Goal: Task Accomplishment & Management: Use online tool/utility

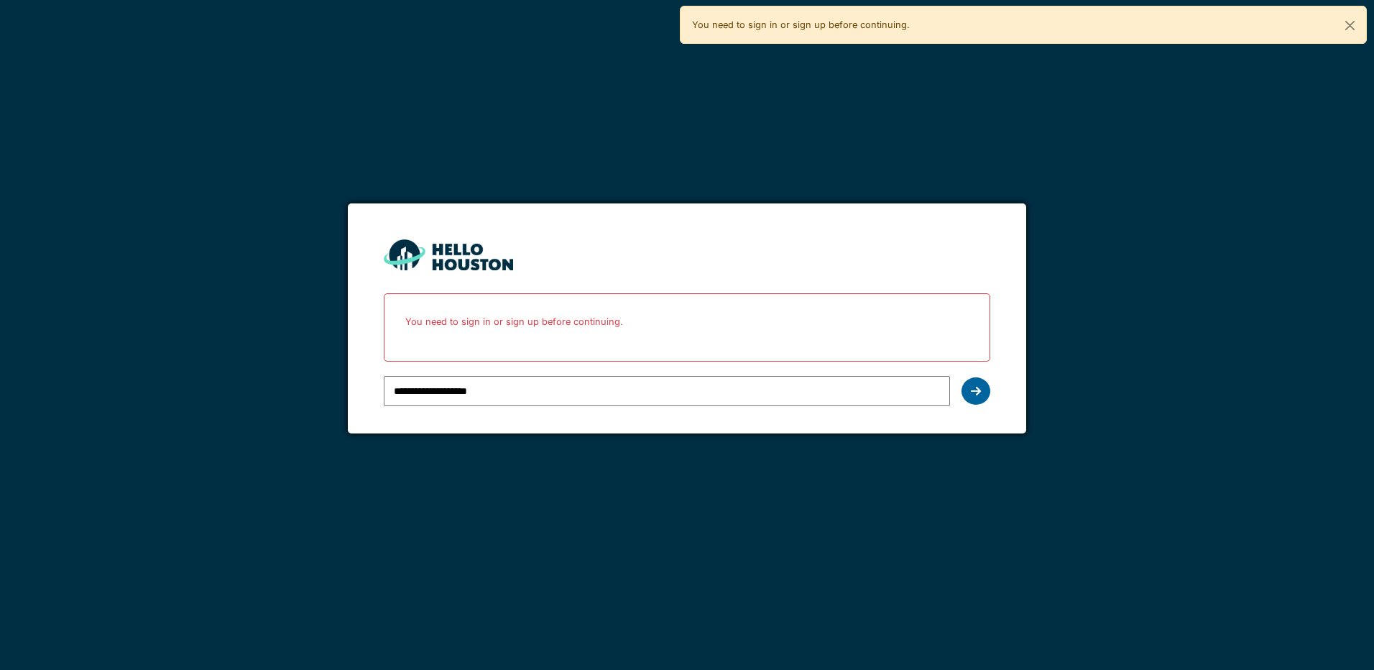
click at [985, 395] on div at bounding box center [976, 390] width 29 height 27
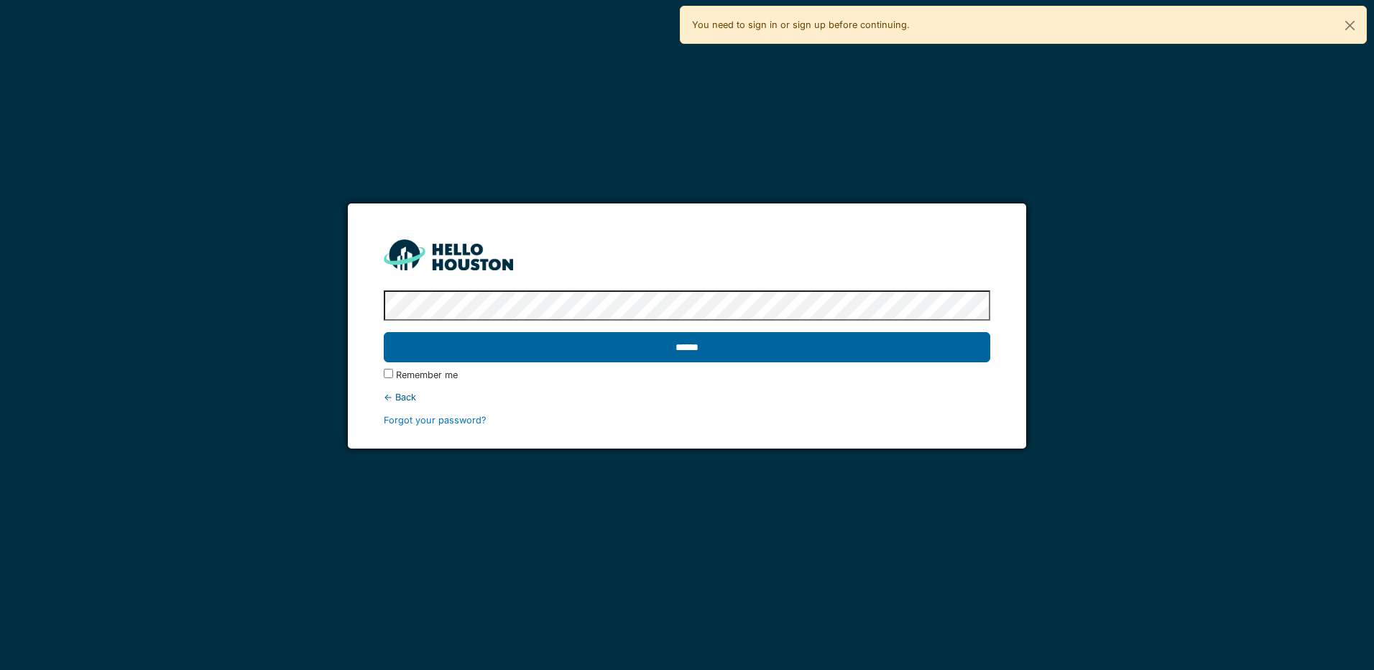
click at [767, 359] on input "******" at bounding box center [687, 347] width 606 height 30
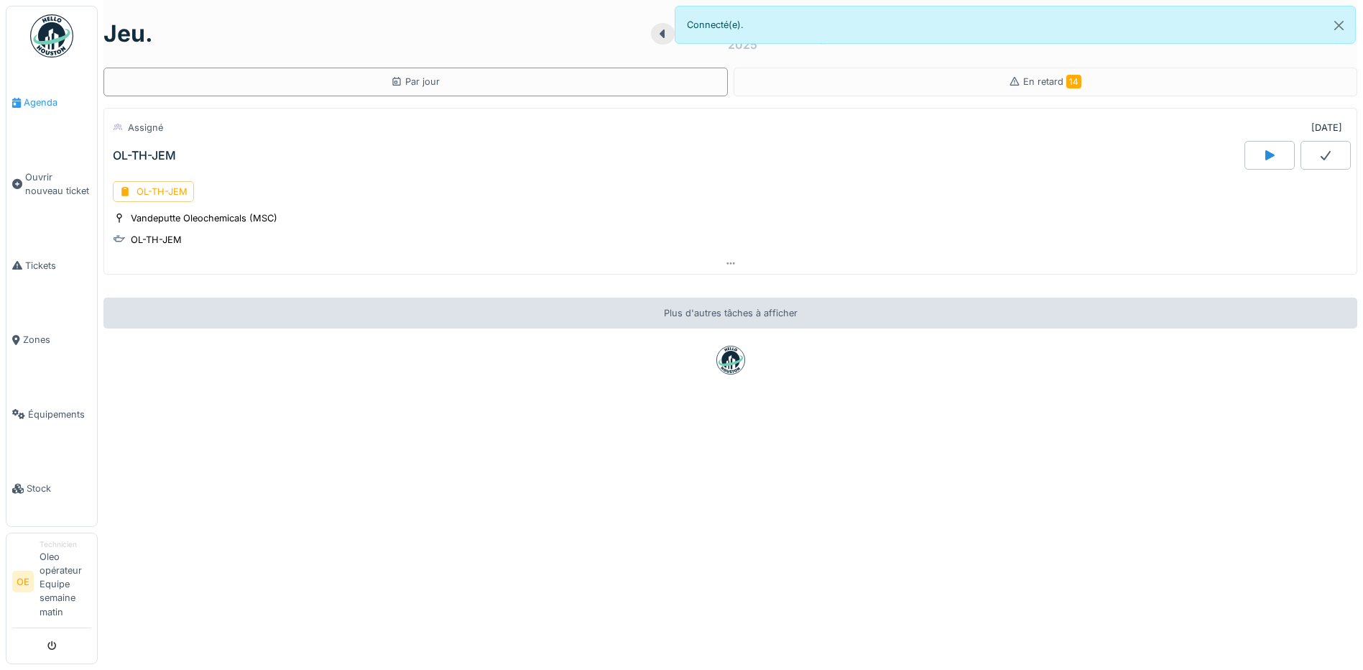
click at [39, 110] on link "Agenda" at bounding box center [51, 102] width 91 height 75
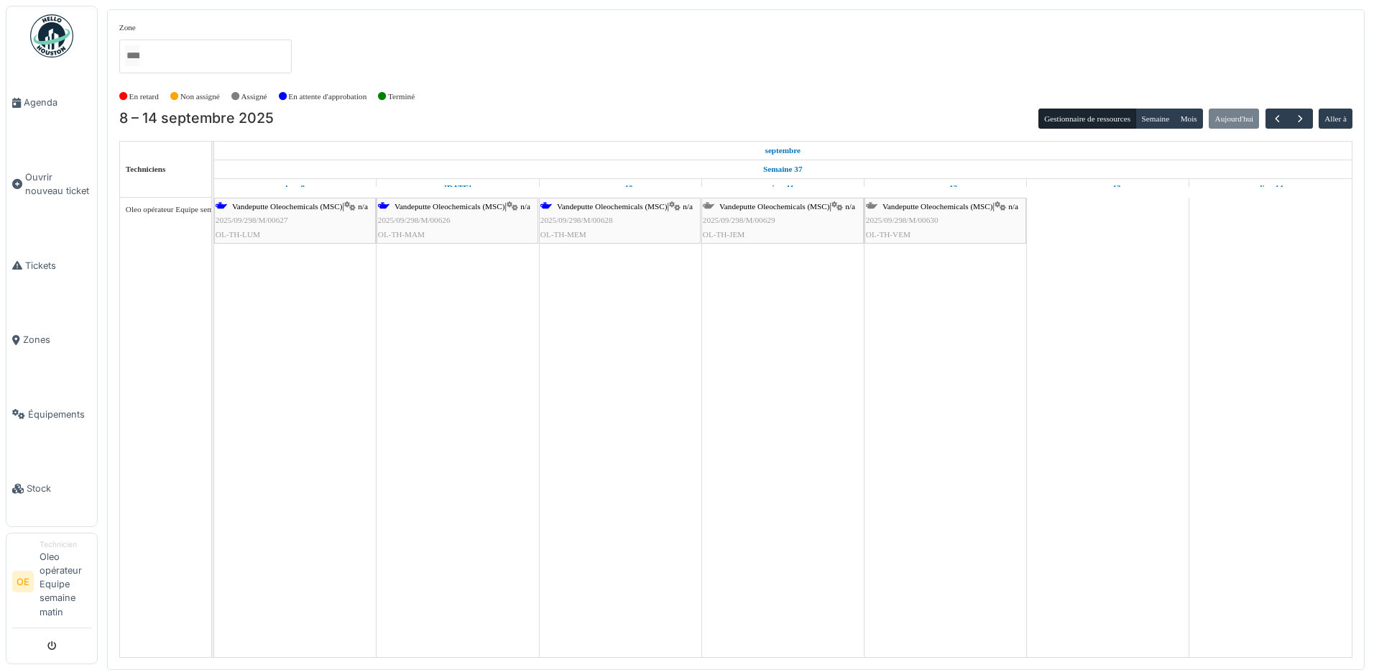
click at [748, 217] on span "2025/09/298/M/00629" at bounding box center [739, 220] width 73 height 9
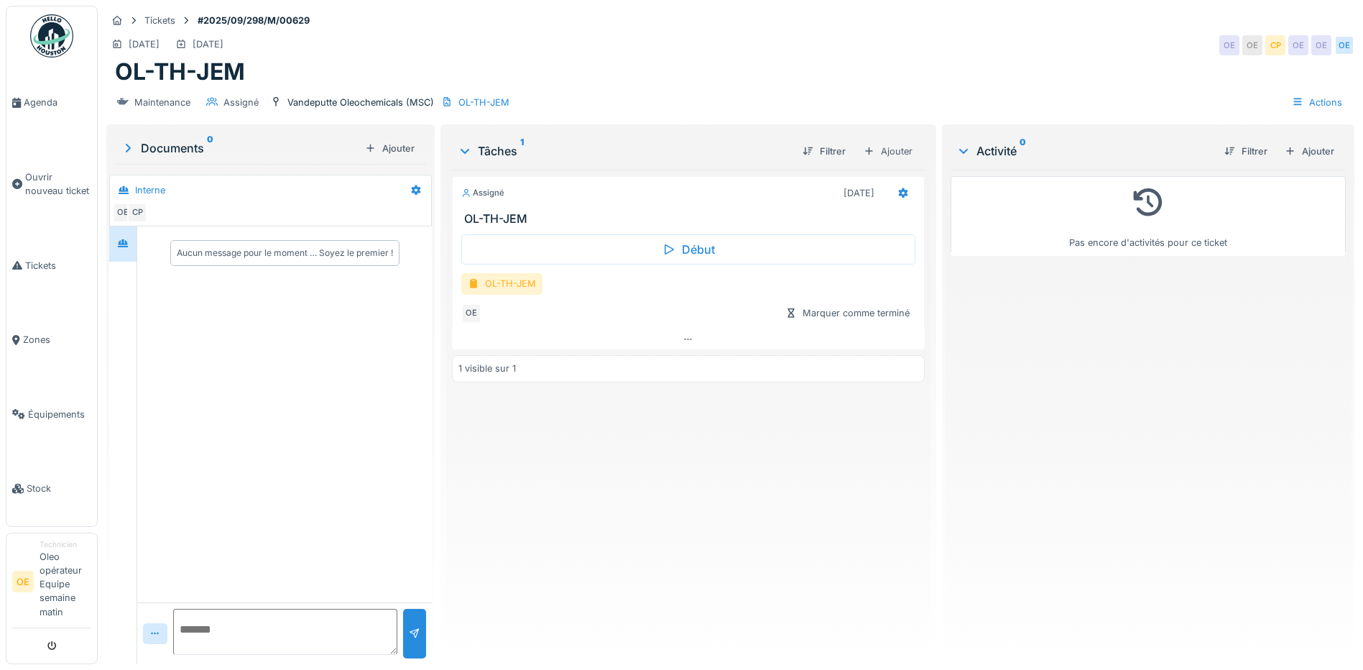
click at [476, 284] on div at bounding box center [473, 284] width 11 height 14
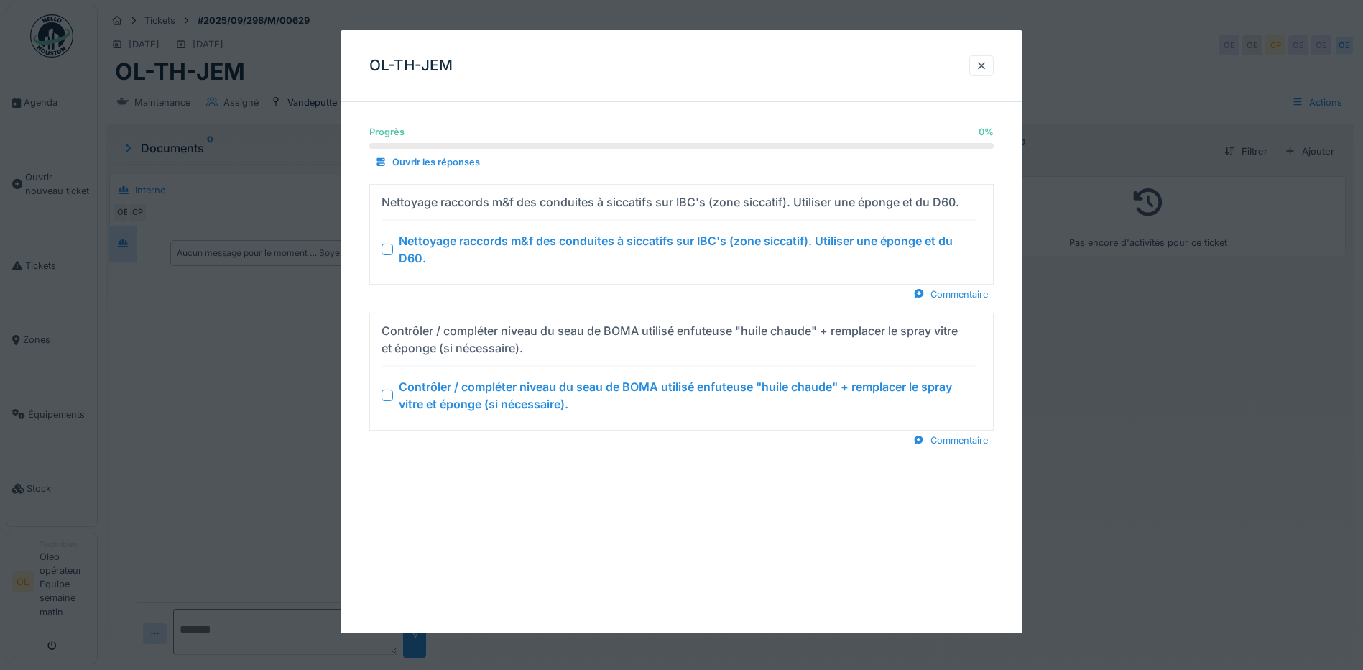
click at [386, 252] on div at bounding box center [387, 249] width 11 height 11
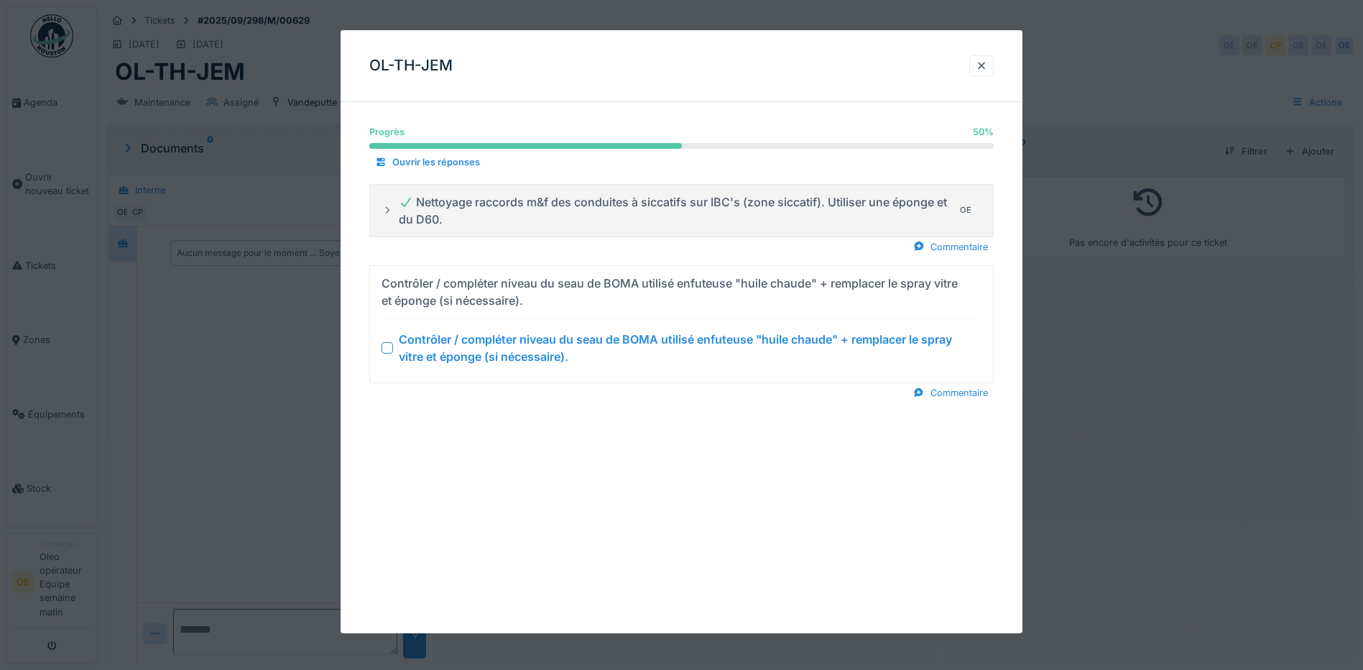
click at [387, 349] on div at bounding box center [387, 347] width 11 height 11
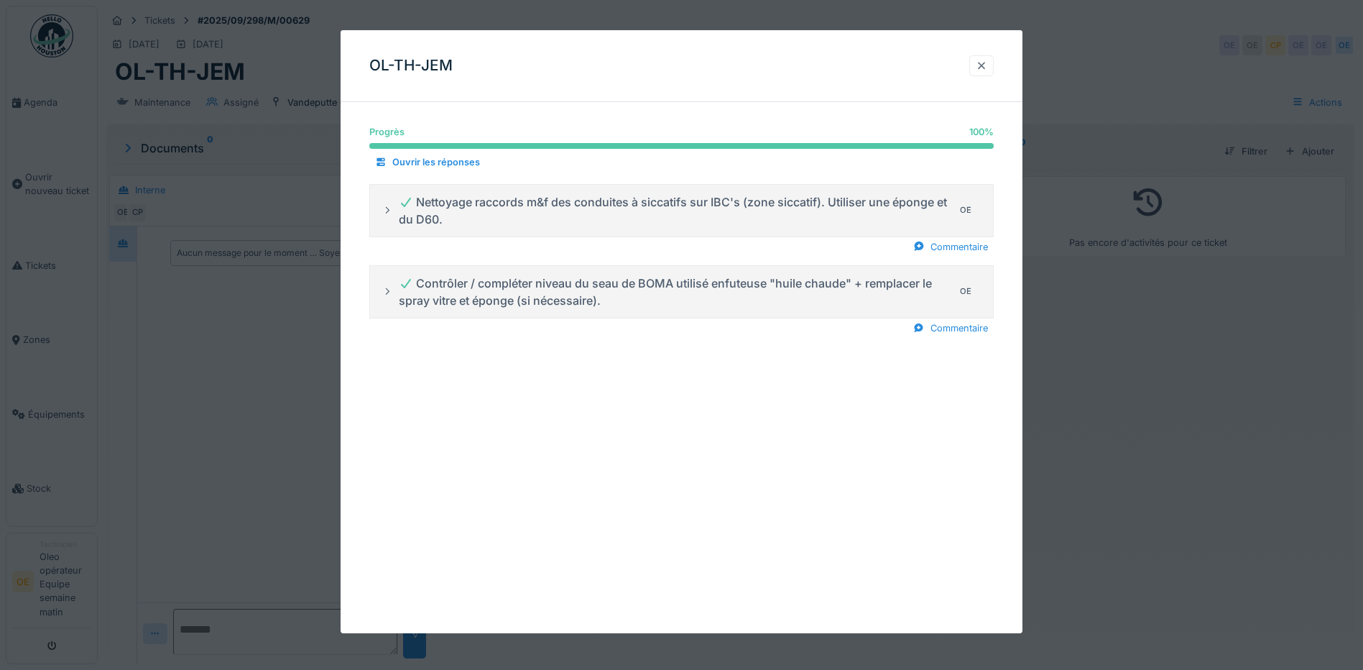
click at [987, 70] on div at bounding box center [981, 66] width 11 height 14
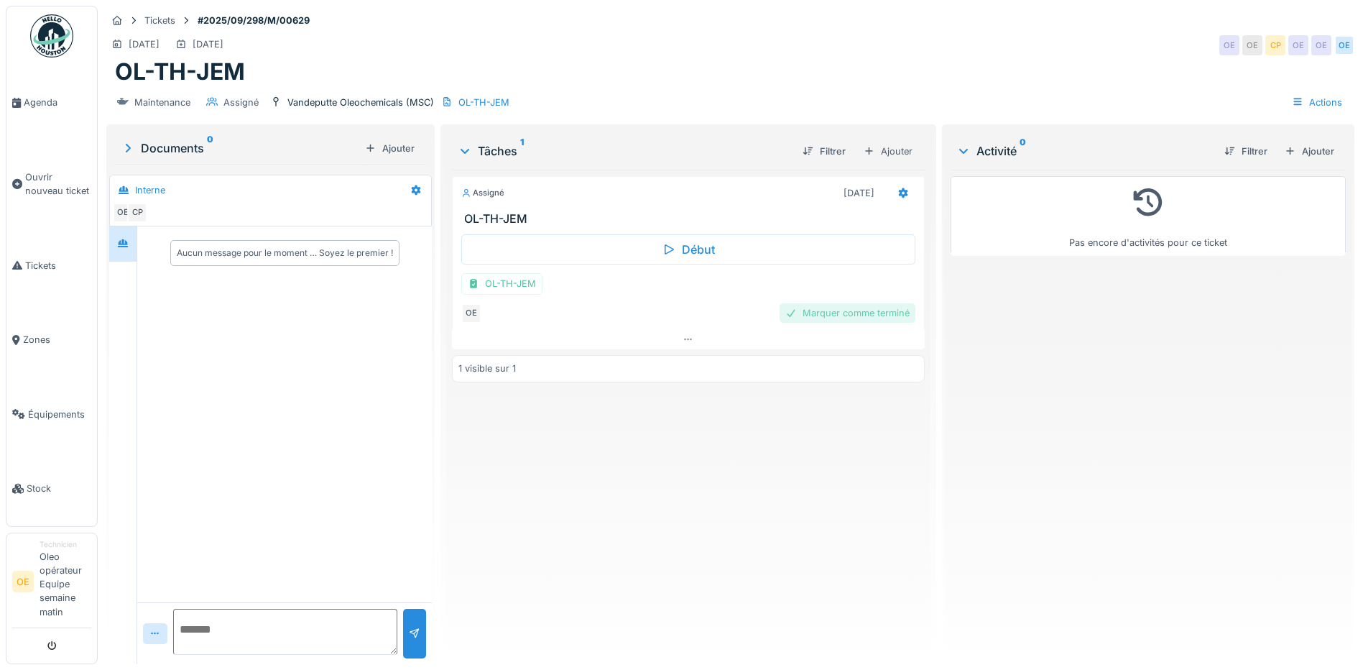
click at [819, 318] on div "Marquer comme terminé" at bounding box center [848, 312] width 136 height 19
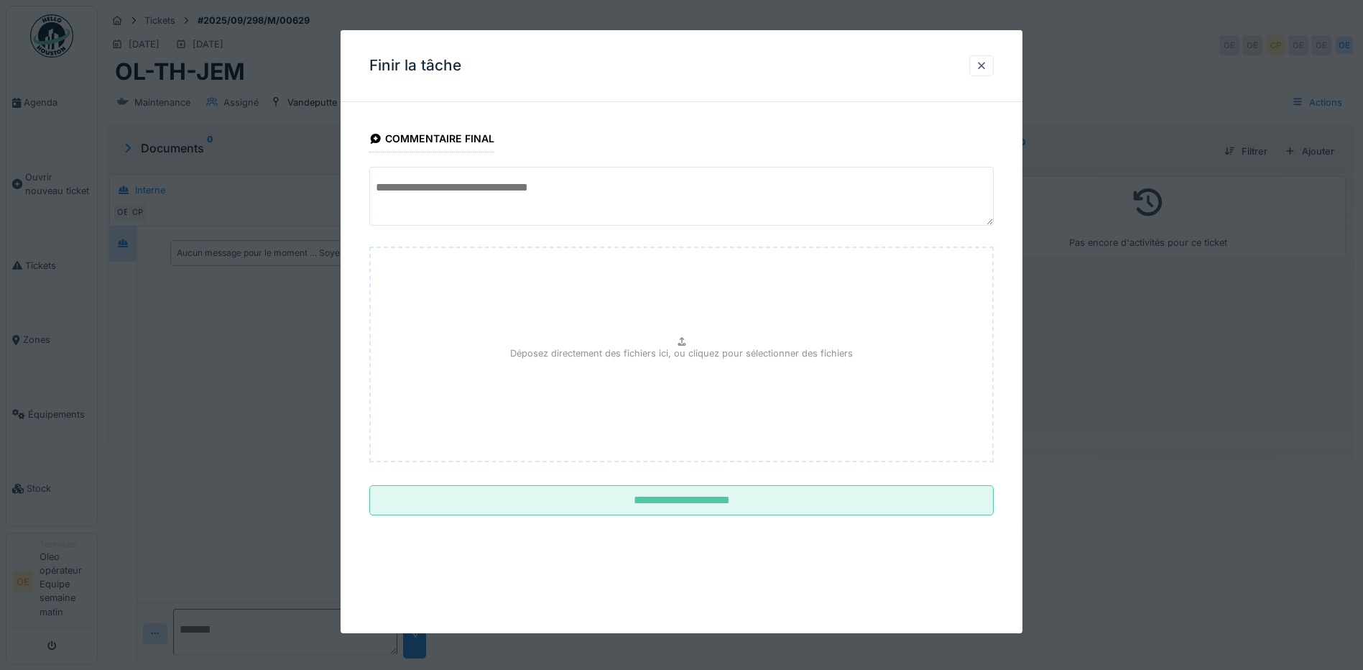
drag, startPoint x: 693, startPoint y: 497, endPoint x: 700, endPoint y: 482, distance: 16.1
click at [693, 497] on input "**********" at bounding box center [681, 500] width 625 height 30
